Goal: Information Seeking & Learning: Learn about a topic

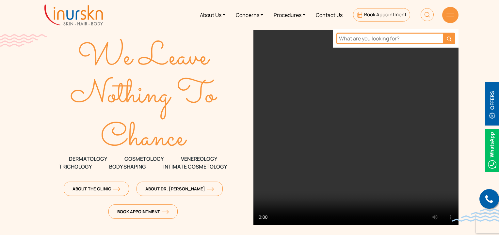
click at [380, 37] on input "text" at bounding box center [389, 39] width 107 height 12
type input "[MEDICAL_DATA]"
click at [443, 33] on button "submit" at bounding box center [449, 39] width 12 height 12
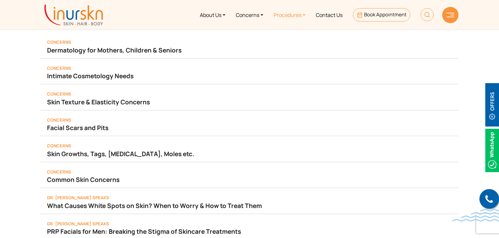
click at [299, 10] on link "Procedures" at bounding box center [289, 15] width 42 height 24
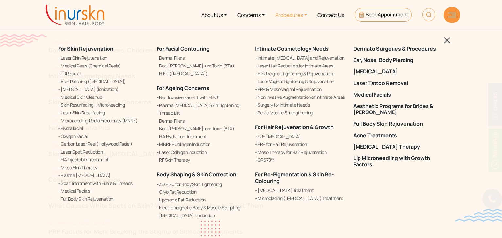
click at [448, 43] on img at bounding box center [447, 41] width 6 height 6
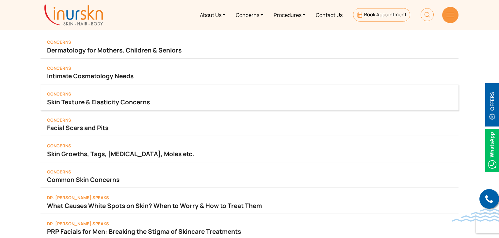
click at [164, 93] on div "Concerns Skin Texture & Elasticity Concerns" at bounding box center [249, 98] width 418 height 26
click at [127, 106] on div "Concerns Skin Texture & Elasticity Concerns" at bounding box center [249, 98] width 418 height 26
click at [124, 99] on link "Skin Texture & Elasticity Concerns" at bounding box center [249, 102] width 405 height 9
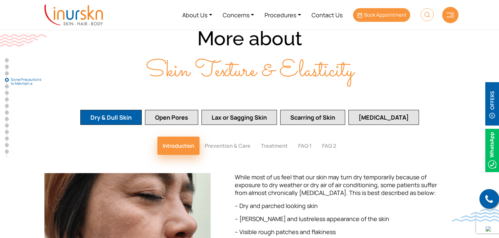
scroll to position [1081, 0]
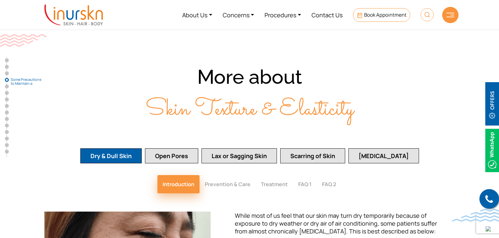
click at [426, 16] on img at bounding box center [427, 14] width 13 height 13
